Goal: Register for event/course

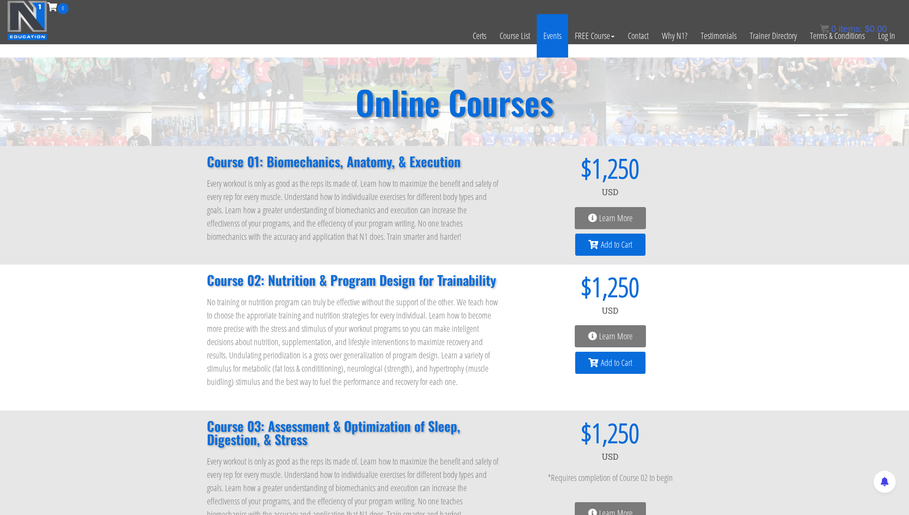
click at [555, 39] on link "Events" at bounding box center [552, 35] width 31 height 43
click at [543, 34] on link "Events" at bounding box center [552, 35] width 31 height 43
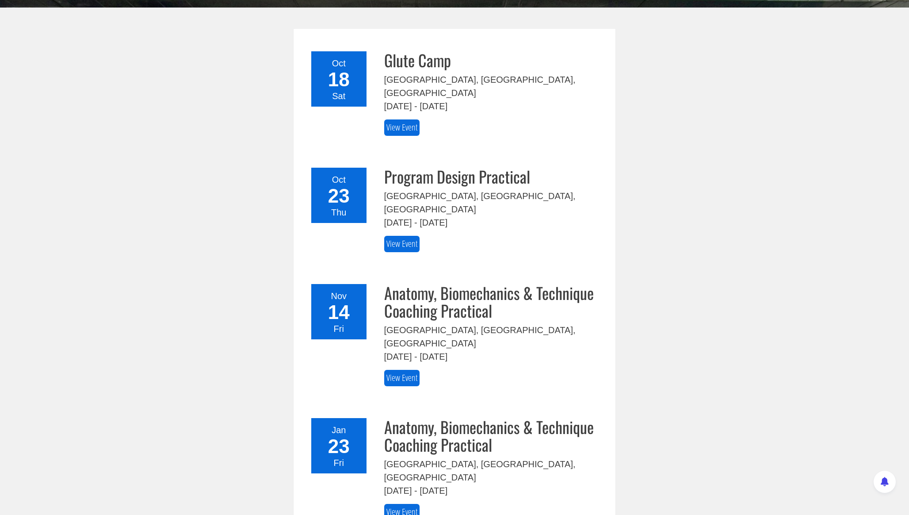
scroll to position [165, 0]
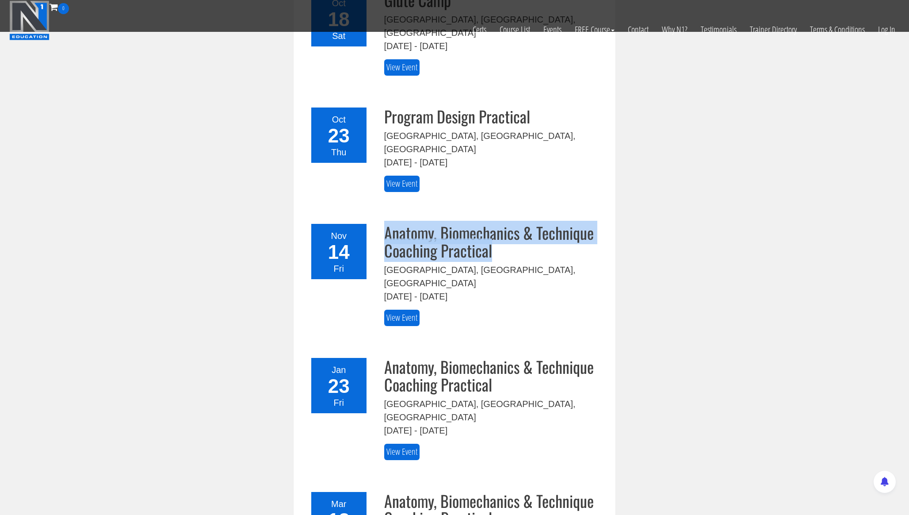
drag, startPoint x: 513, startPoint y: 226, endPoint x: 383, endPoint y: 211, distance: 130.5
click at [383, 224] on div "Anatomy, Biomechanics & Technique Coaching Practical [GEOGRAPHIC_DATA], [GEOGRA…" at bounding box center [494, 275] width 232 height 102
copy h3 "Anatomy, Biomechanics & Technique Coaching Practical"
